Goal: Transaction & Acquisition: Subscribe to service/newsletter

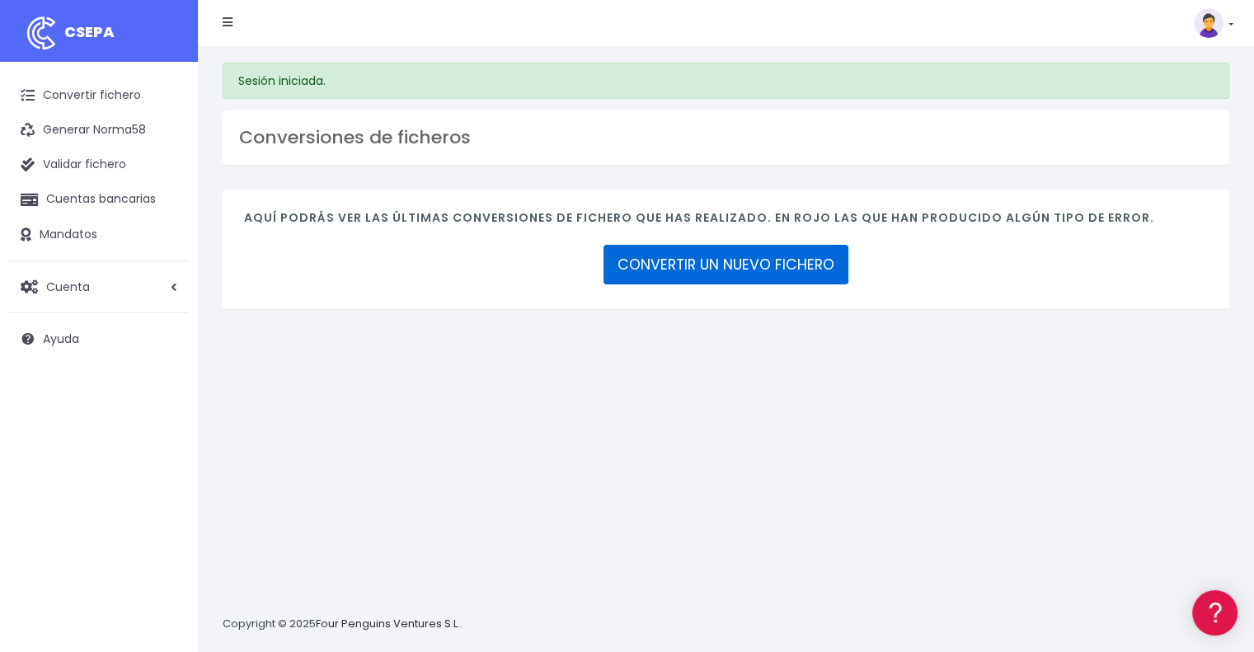
click at [619, 263] on link "CONVERTIR UN NUEVO FICHERO" at bounding box center [726, 265] width 245 height 40
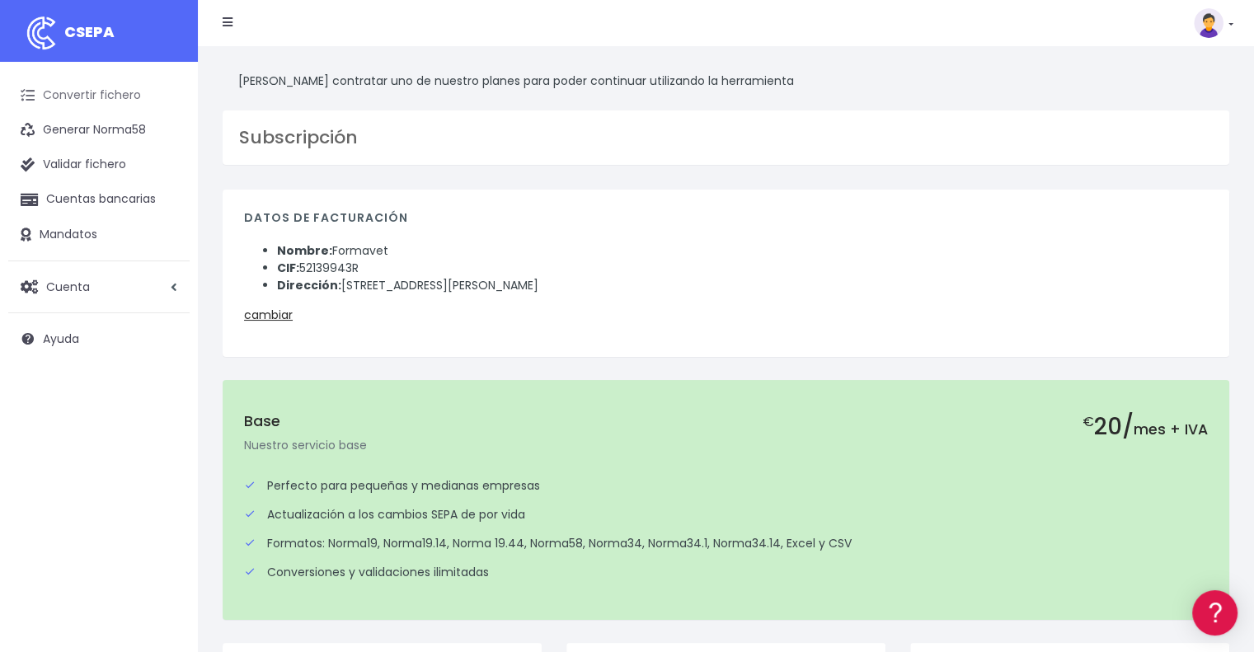
click at [83, 92] on link "Convertir fichero" at bounding box center [98, 95] width 181 height 35
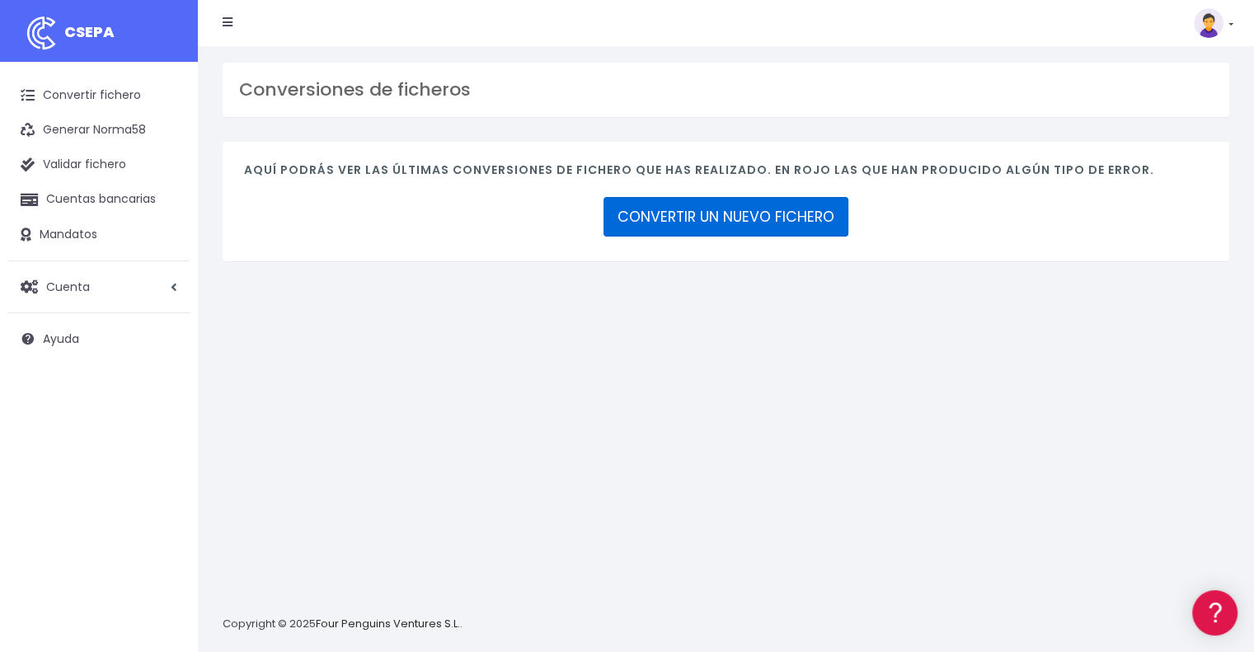
click at [729, 228] on link "CONVERTIR UN NUEVO FICHERO" at bounding box center [726, 217] width 245 height 40
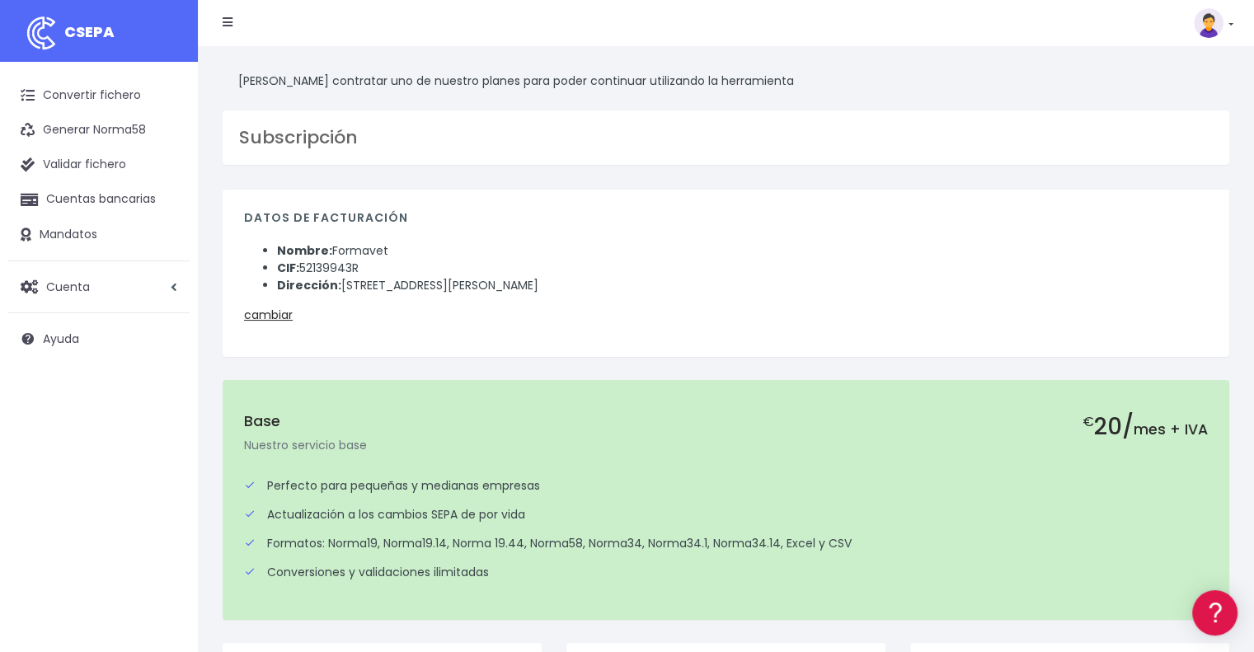
click at [1207, 27] on img at bounding box center [1209, 23] width 30 height 30
click at [548, 409] on div "€ 20/ mes + IVA Base Nuestro servicio base" at bounding box center [726, 431] width 964 height 59
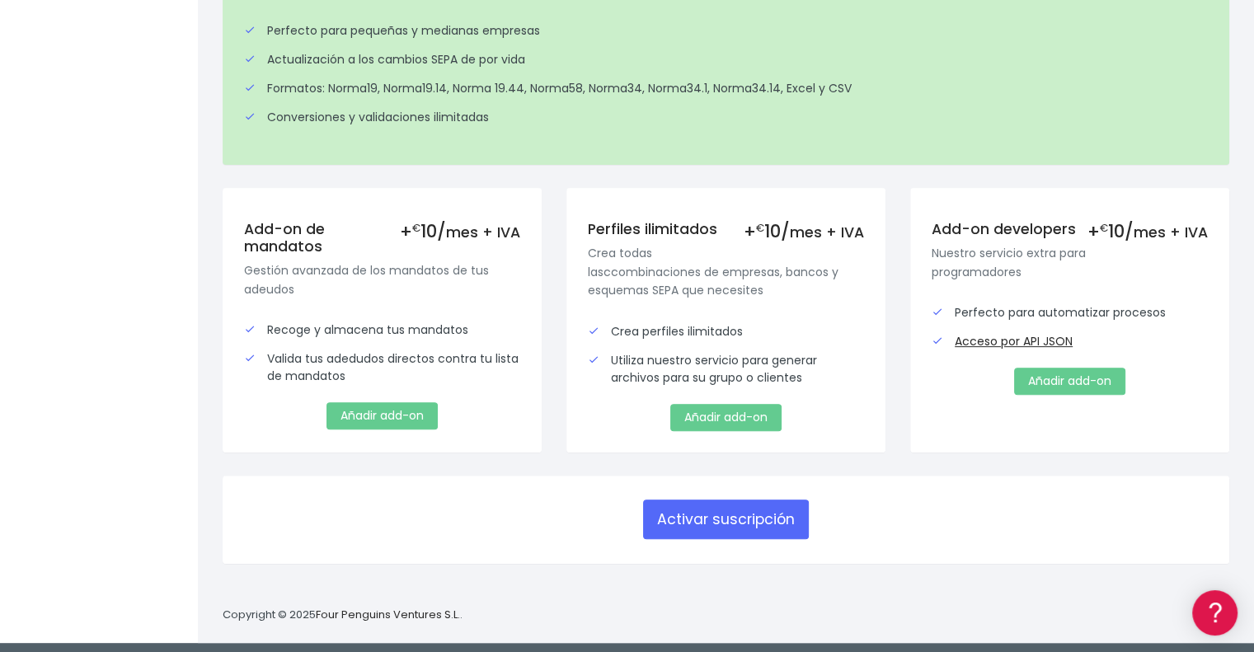
scroll to position [459, 0]
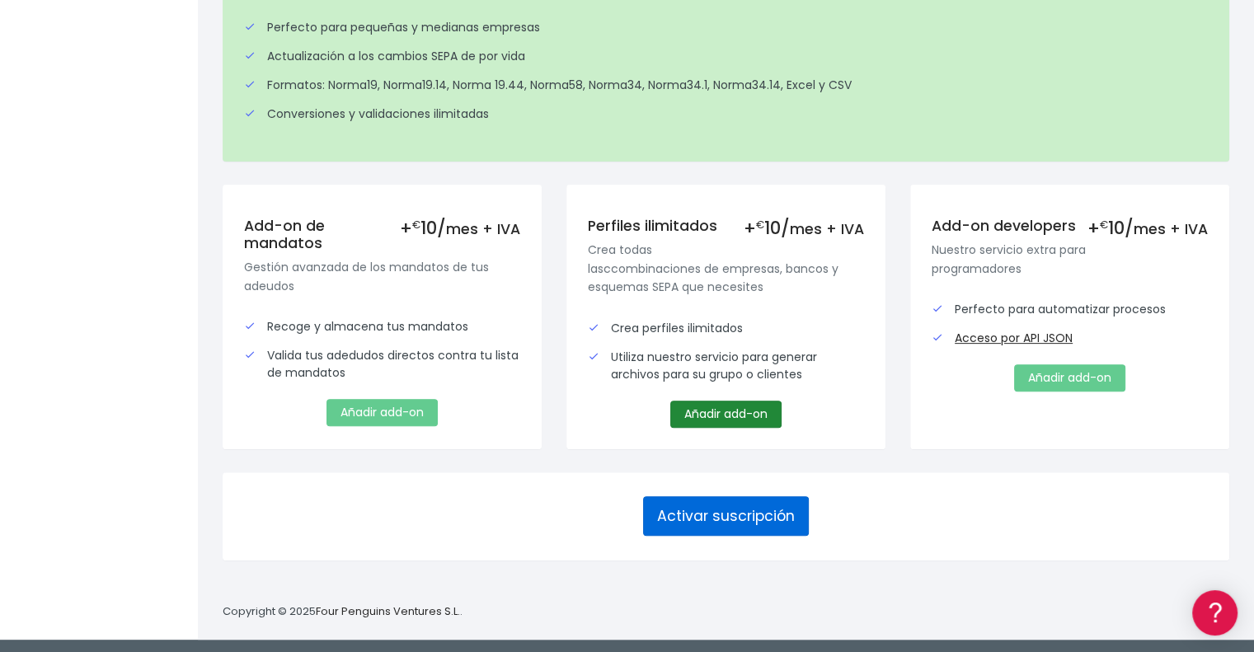
drag, startPoint x: 696, startPoint y: 508, endPoint x: 713, endPoint y: 398, distance: 110.9
click at [696, 508] on button "Activar suscripción" at bounding box center [726, 517] width 166 height 40
